Goal: Find specific page/section: Find specific page/section

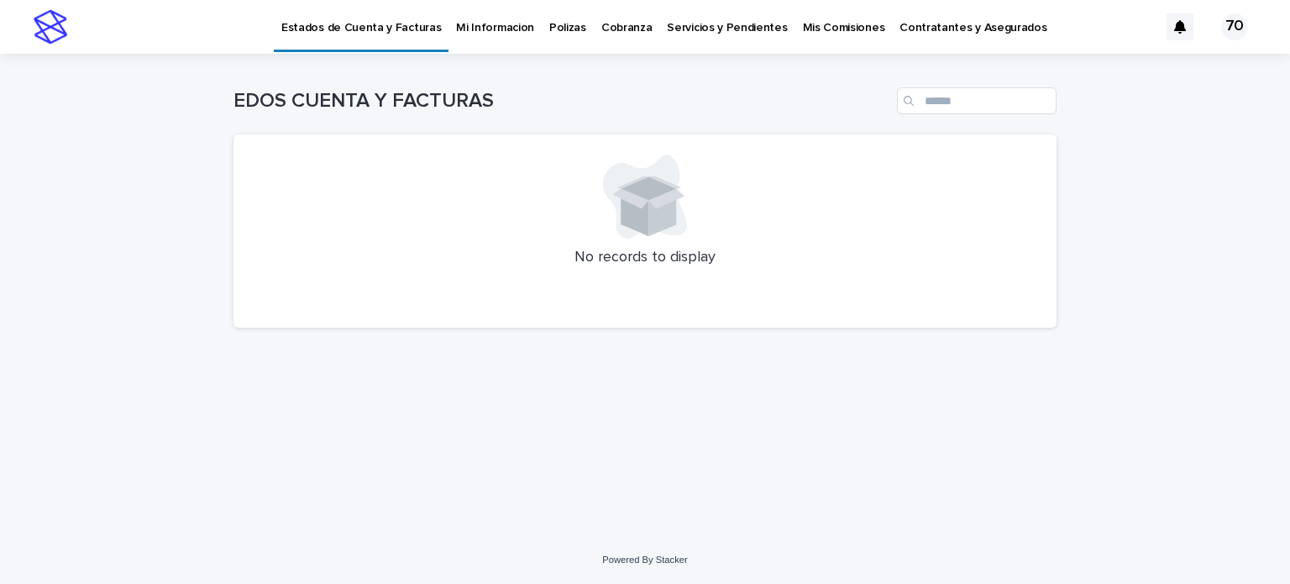
click at [549, 26] on p "Polizas" at bounding box center [567, 17] width 37 height 35
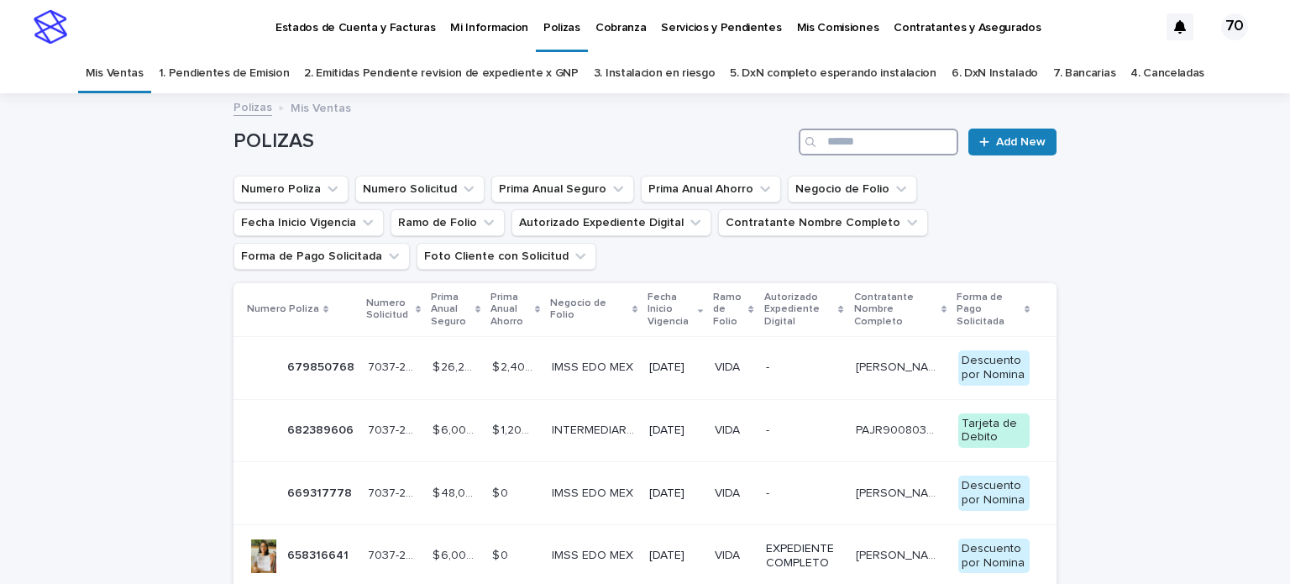
click at [830, 139] on input "Search" at bounding box center [879, 141] width 160 height 27
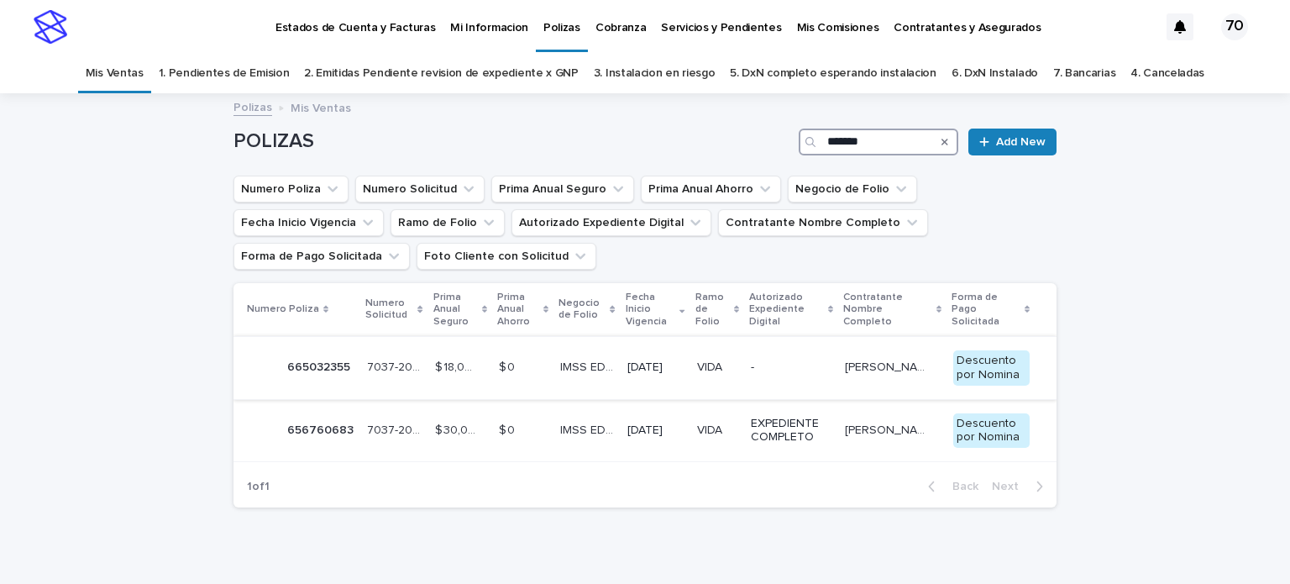
type input "*******"
click at [367, 362] on p "7037-2025-S14-05" at bounding box center [396, 366] width 58 height 18
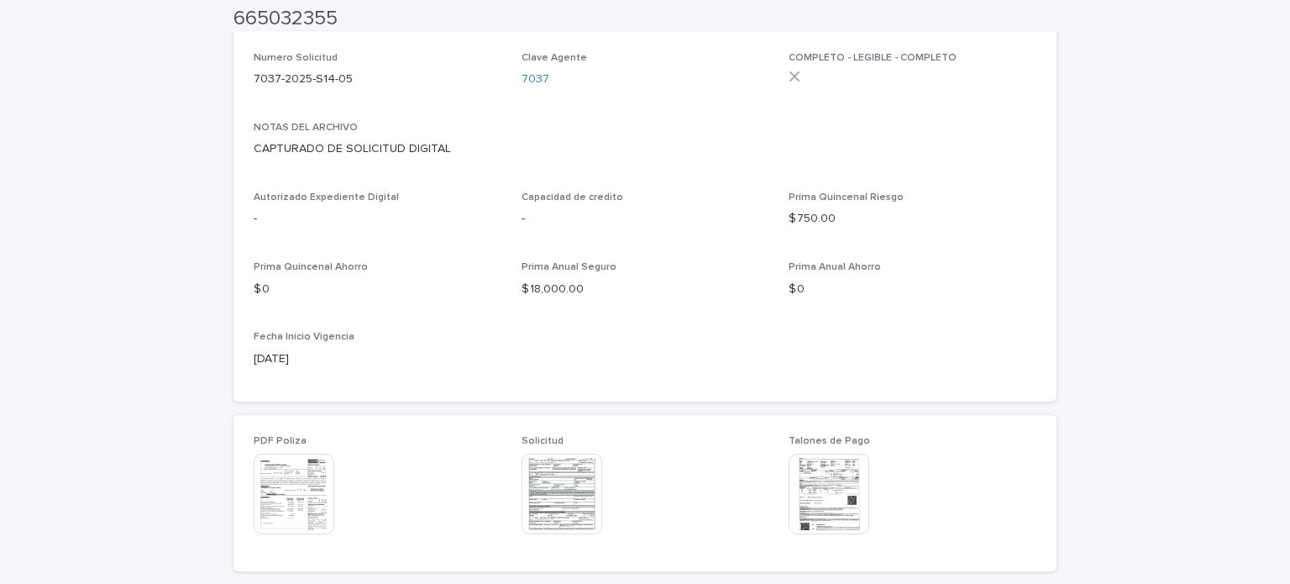
scroll to position [499, 0]
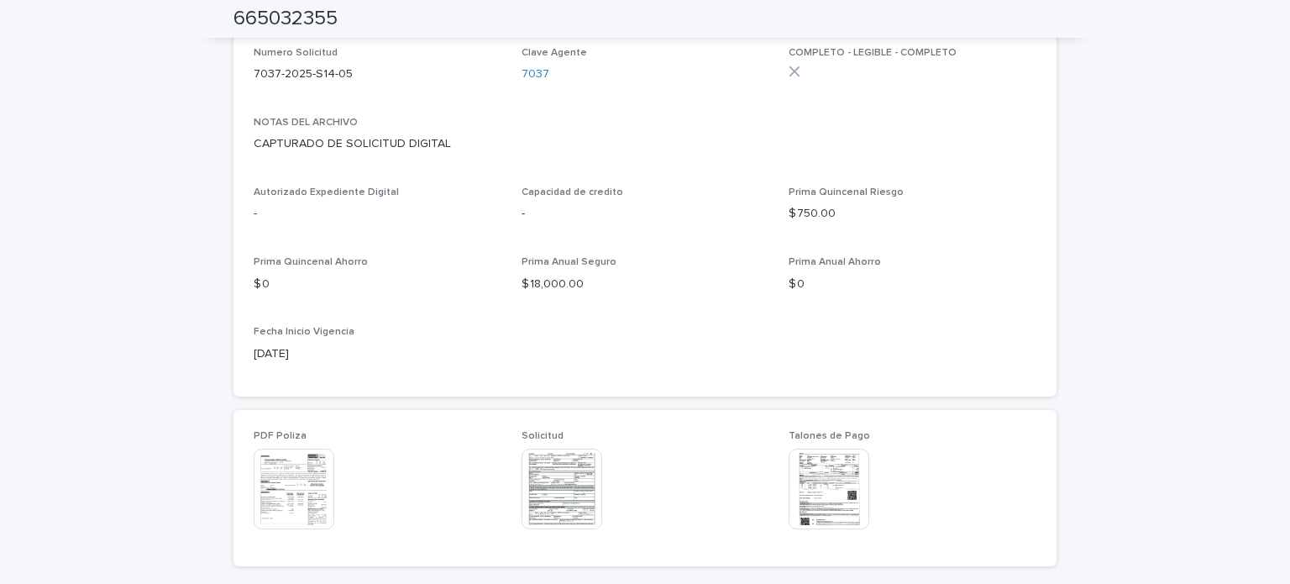
click at [314, 465] on img at bounding box center [294, 488] width 81 height 81
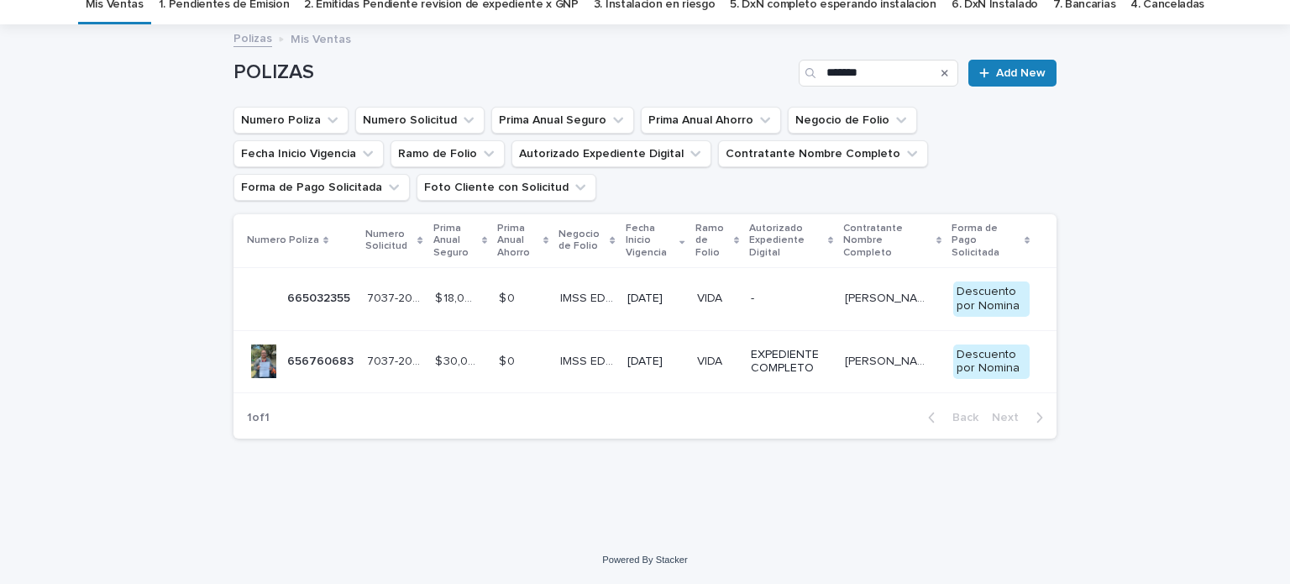
scroll to position [54, 0]
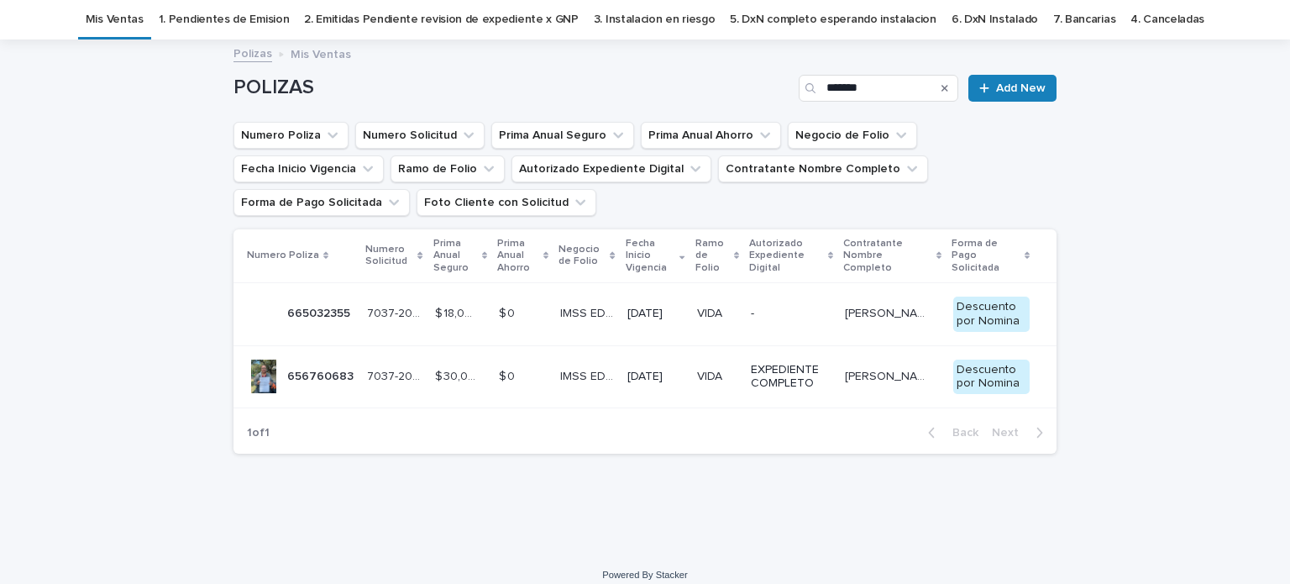
click at [294, 379] on p "656760683" at bounding box center [322, 375] width 70 height 18
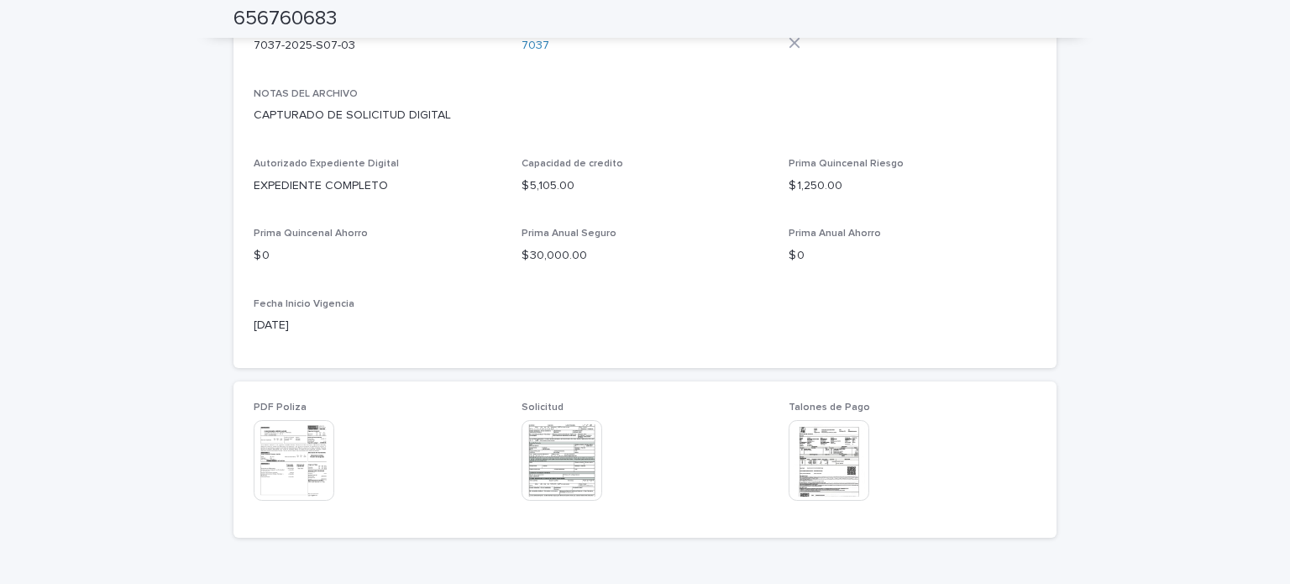
scroll to position [601, 0]
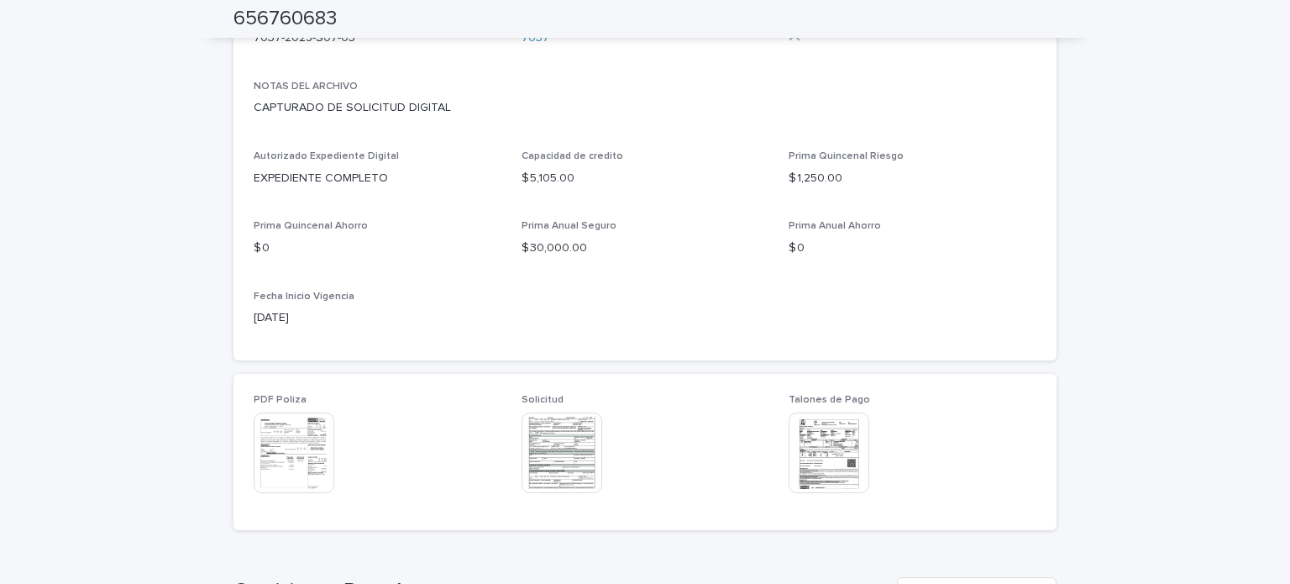
click at [288, 444] on img at bounding box center [294, 452] width 81 height 81
